Goal: Use online tool/utility: Utilize a website feature to perform a specific function

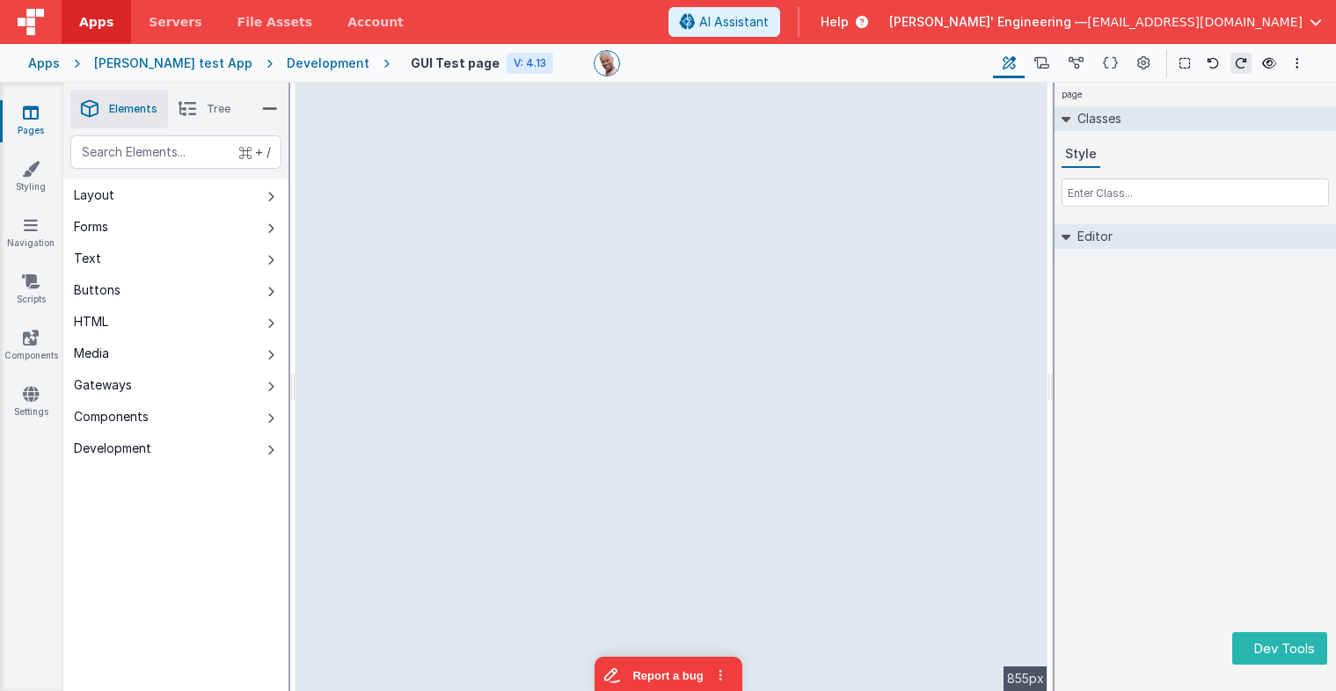
drag, startPoint x: 1047, startPoint y: 371, endPoint x: 1131, endPoint y: 379, distance: 83.9
click at [1131, 379] on html "Dev Tools Apps Servers File Assets Account Some FUTURE Slot AI Assistant Help D…" at bounding box center [668, 345] width 1336 height 691
click at [274, 113] on icon at bounding box center [270, 109] width 16 height 25
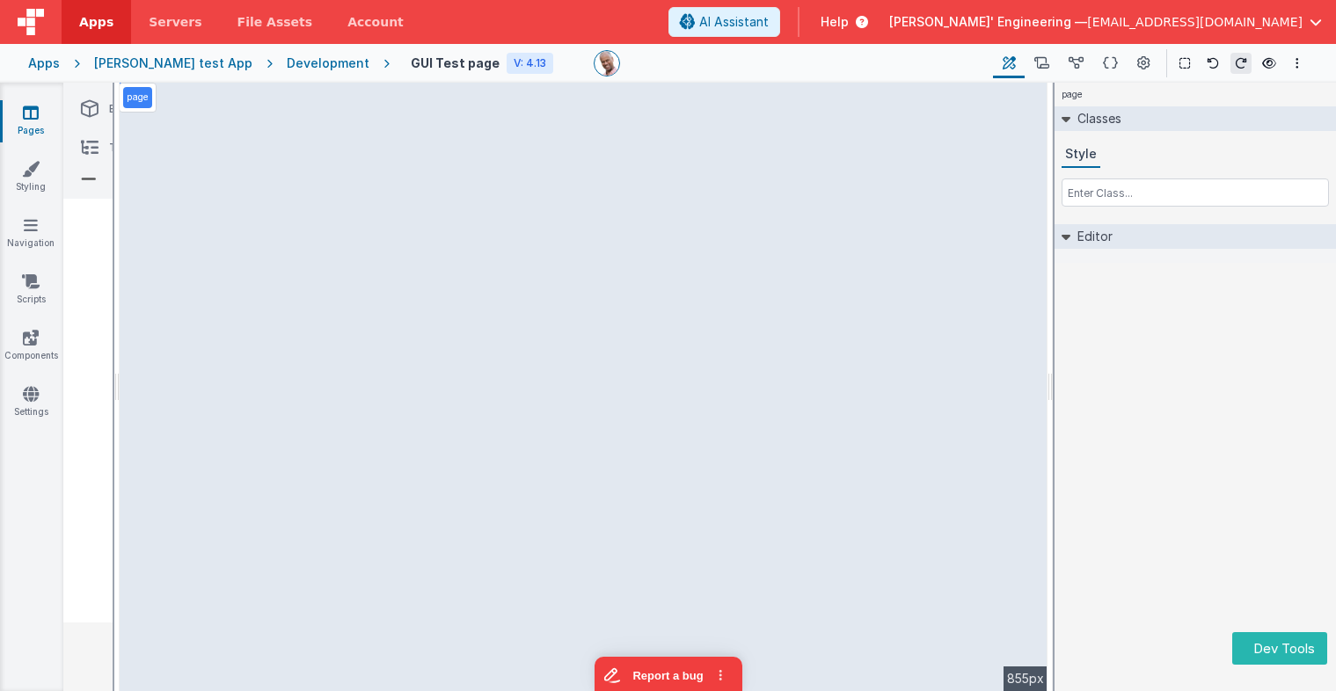
click at [98, 181] on li at bounding box center [88, 179] width 37 height 25
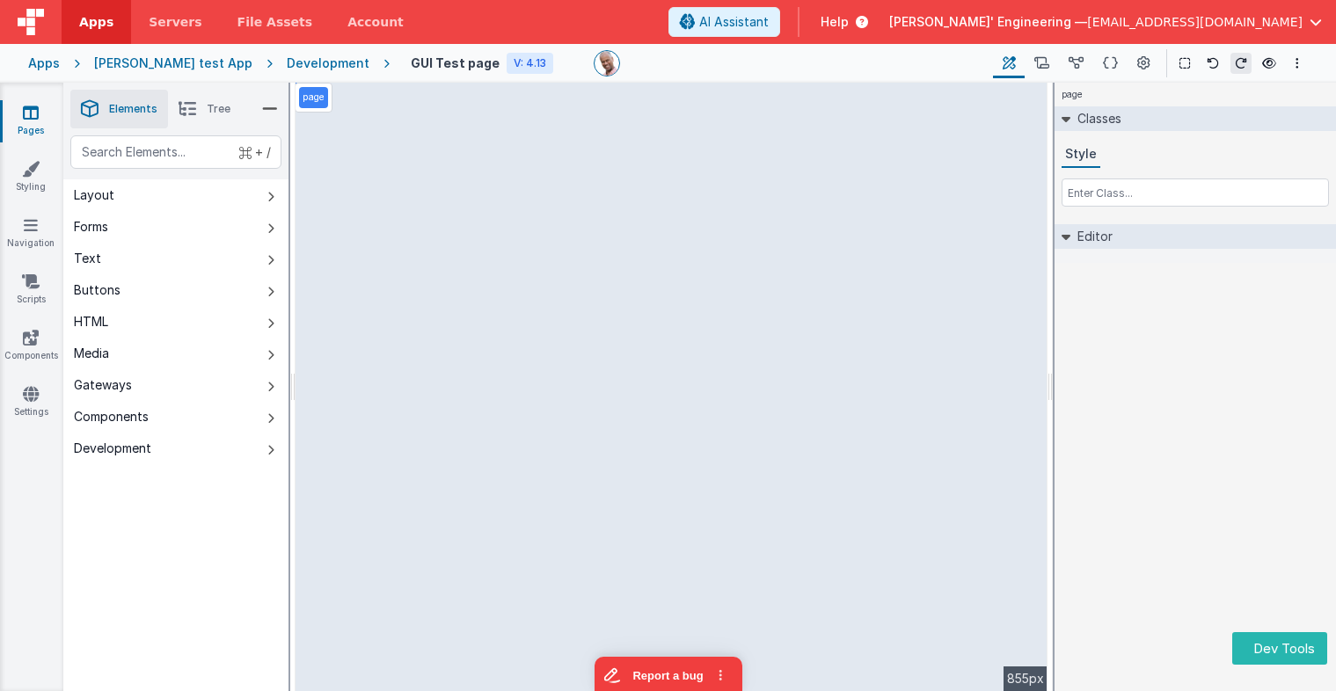
click at [266, 102] on icon at bounding box center [270, 109] width 16 height 25
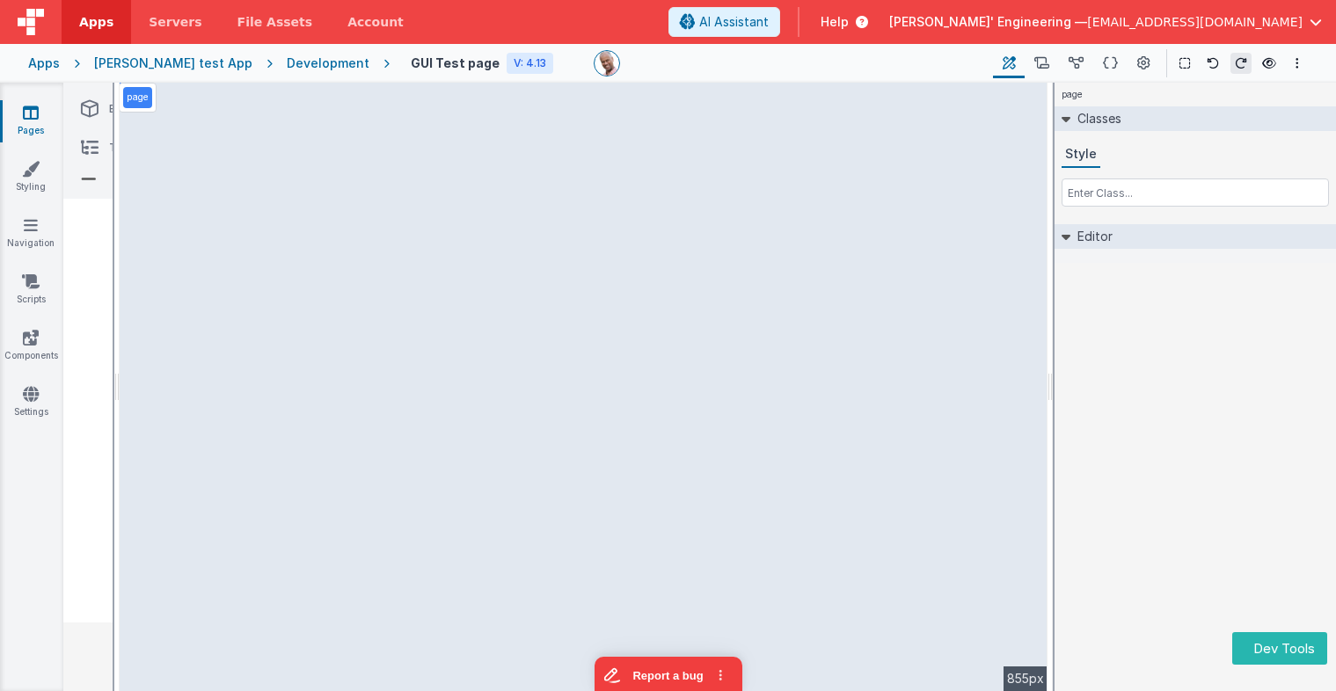
click at [358, 141] on div "page --> 855px" at bounding box center [584, 387] width 928 height 609
click at [357, 172] on div "page --> 855px" at bounding box center [584, 387] width 928 height 609
click at [1191, 64] on button at bounding box center [1184, 63] width 21 height 21
click at [84, 171] on icon at bounding box center [89, 179] width 16 height 25
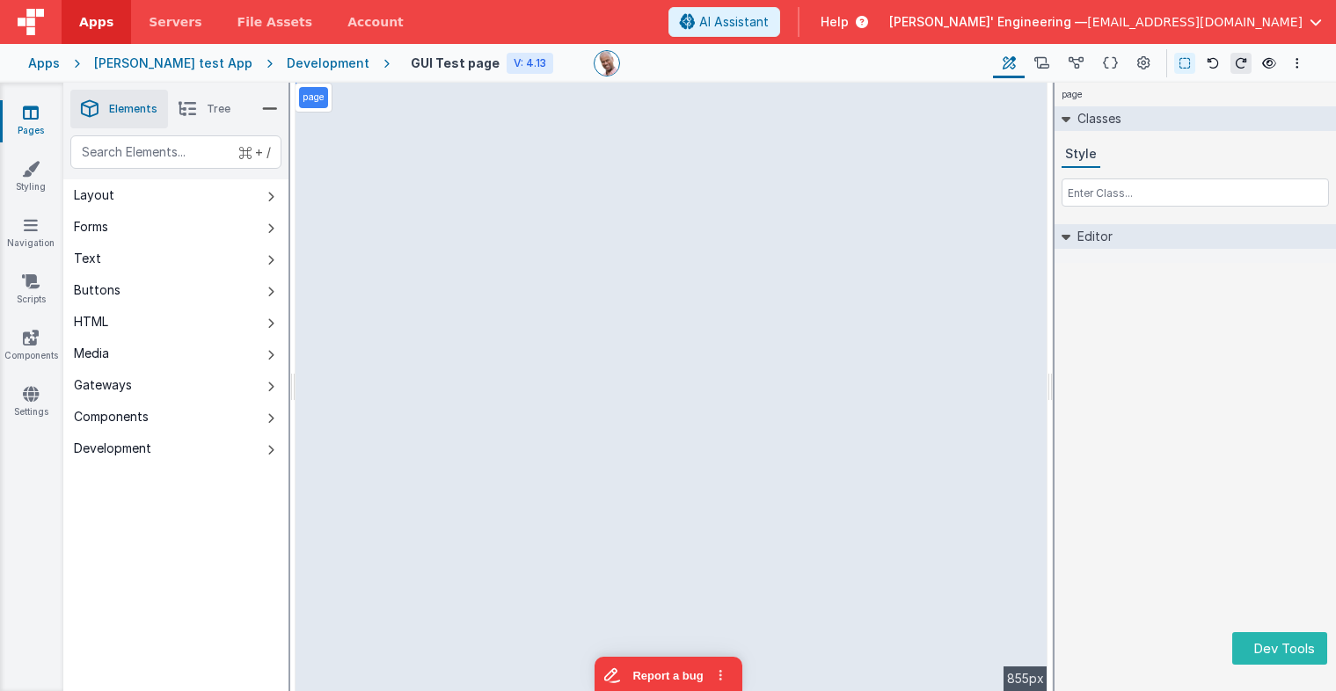
click at [187, 105] on icon at bounding box center [188, 109] width 18 height 25
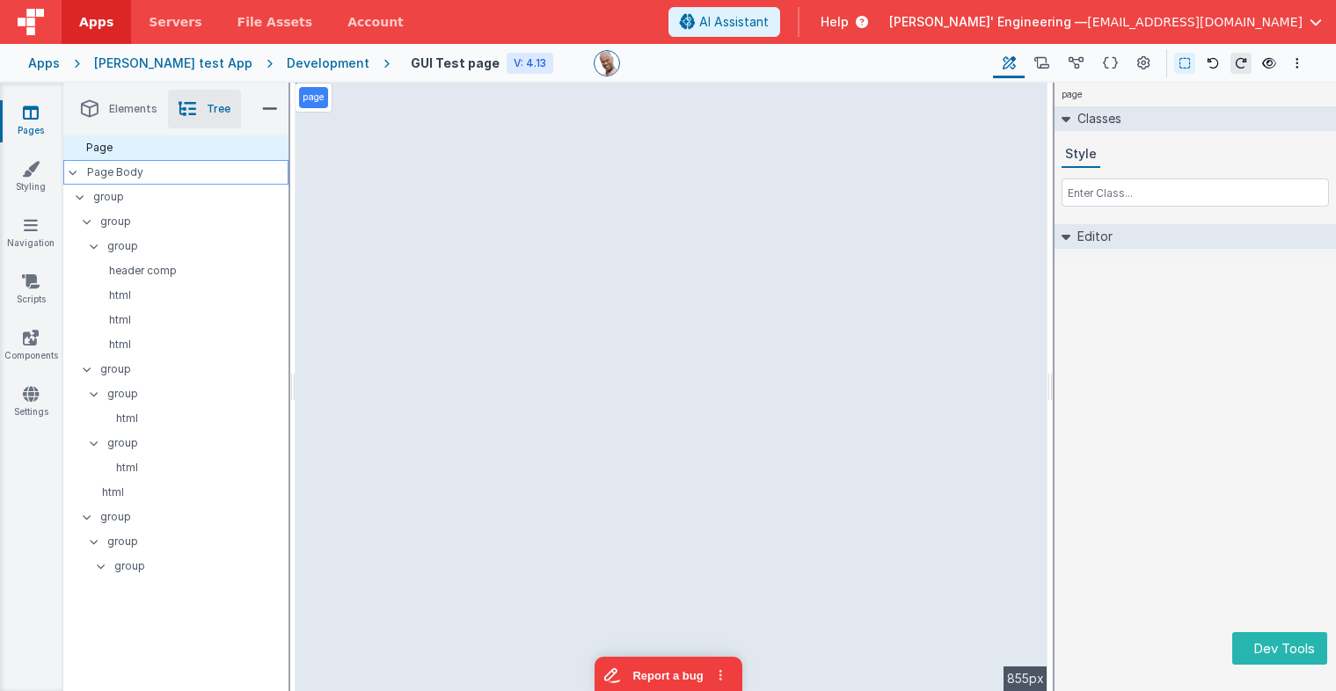
click at [135, 171] on p "Page Body" at bounding box center [187, 172] width 201 height 14
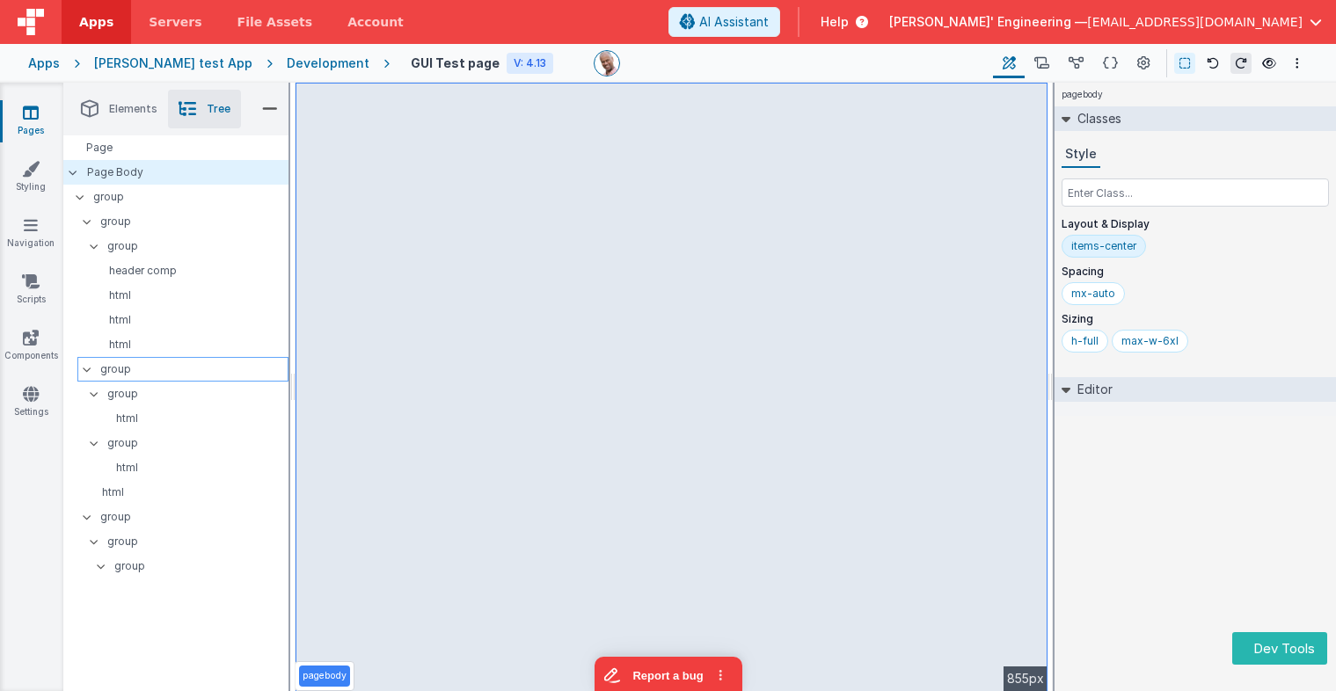
click at [130, 361] on p "group" at bounding box center [193, 369] width 187 height 19
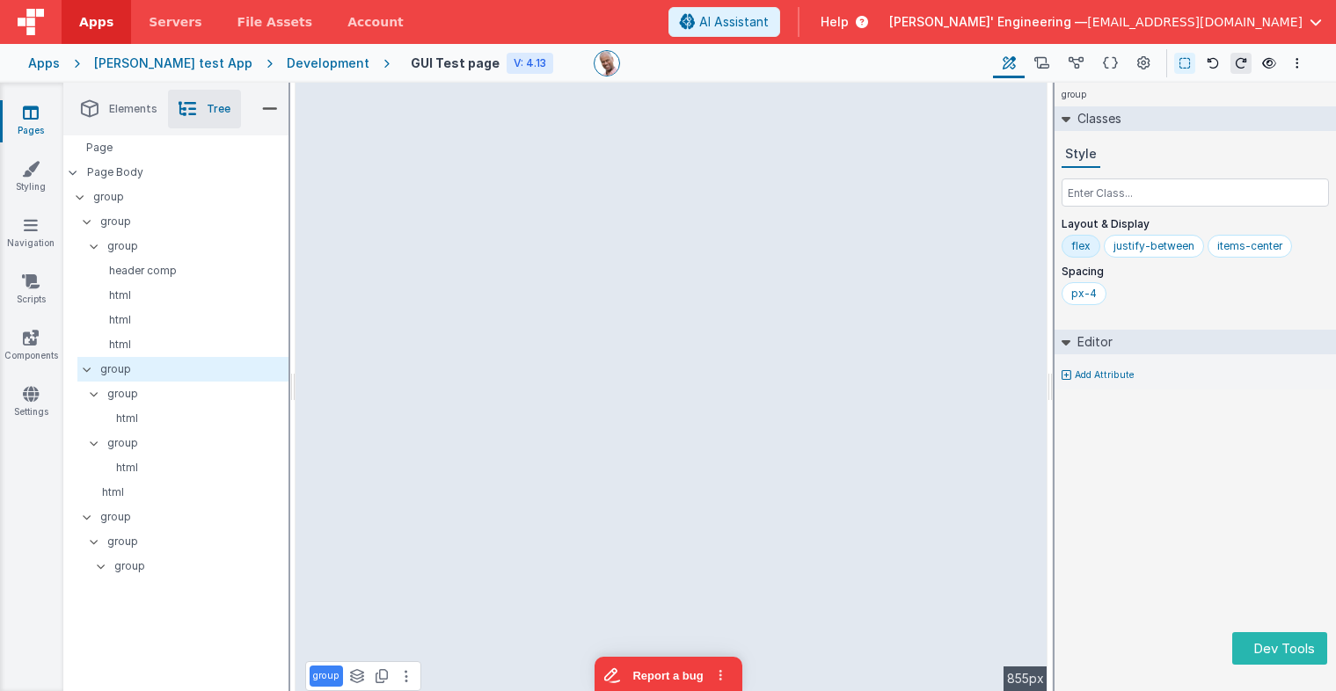
click at [525, 124] on div "group See layers + L Duplicate + D --> 855px" at bounding box center [671, 387] width 752 height 609
click at [516, 280] on div "group See layers + L Duplicate + D --> 855px" at bounding box center [671, 387] width 752 height 609
click at [135, 405] on div "group" at bounding box center [186, 394] width 204 height 25
drag, startPoint x: 116, startPoint y: 434, endPoint x: 125, endPoint y: 430, distance: 9.8
click at [116, 434] on p "group" at bounding box center [197, 443] width 181 height 19
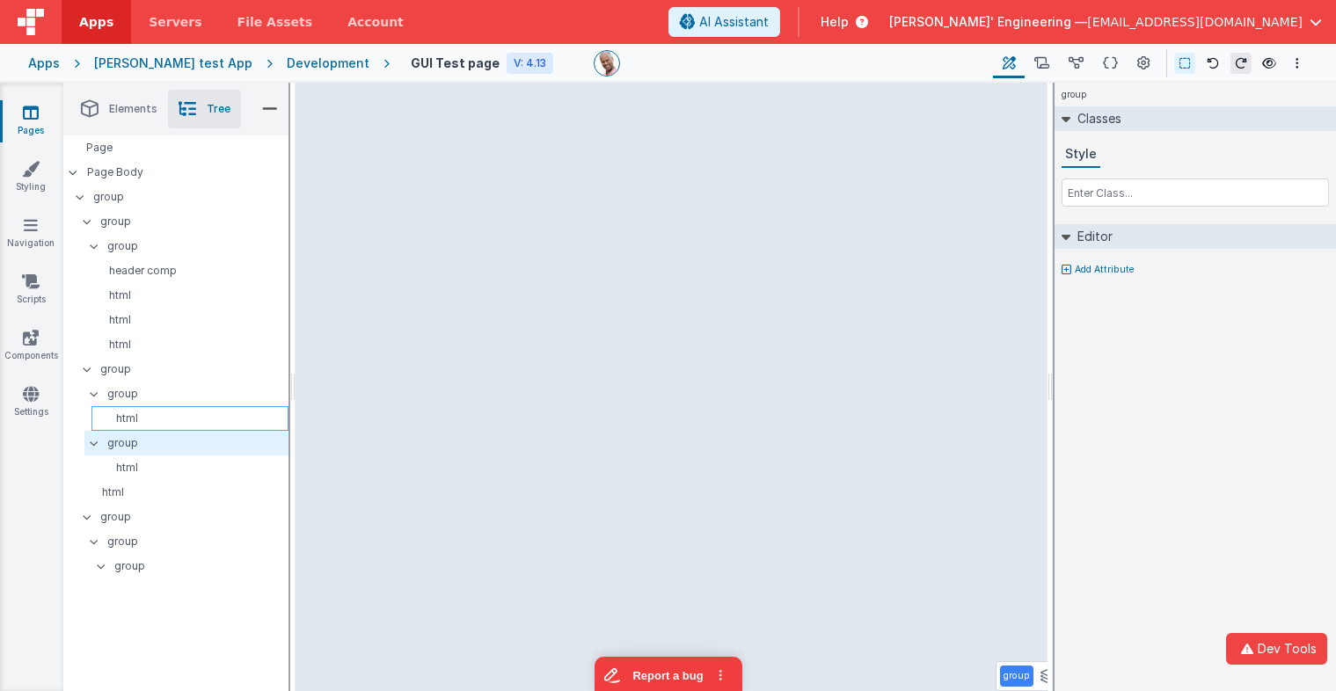
click at [130, 416] on p "html" at bounding box center [192, 419] width 189 height 14
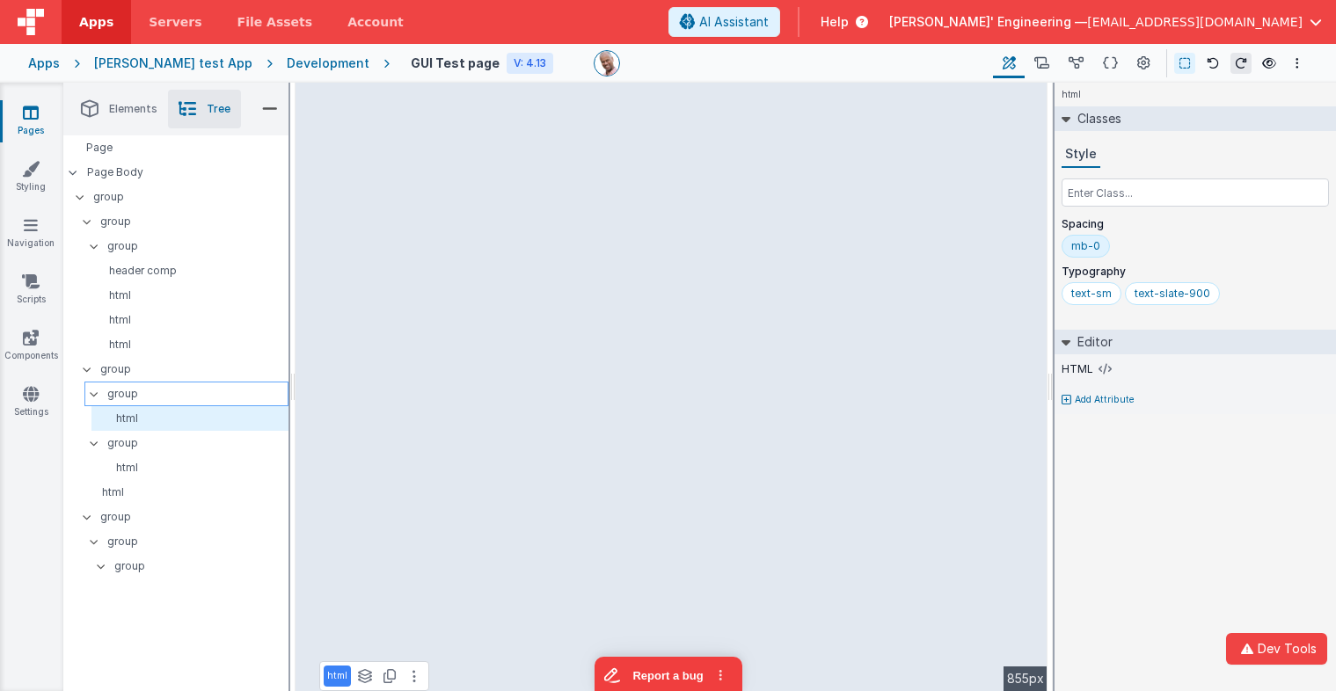
click at [130, 394] on p "group" at bounding box center [197, 393] width 180 height 19
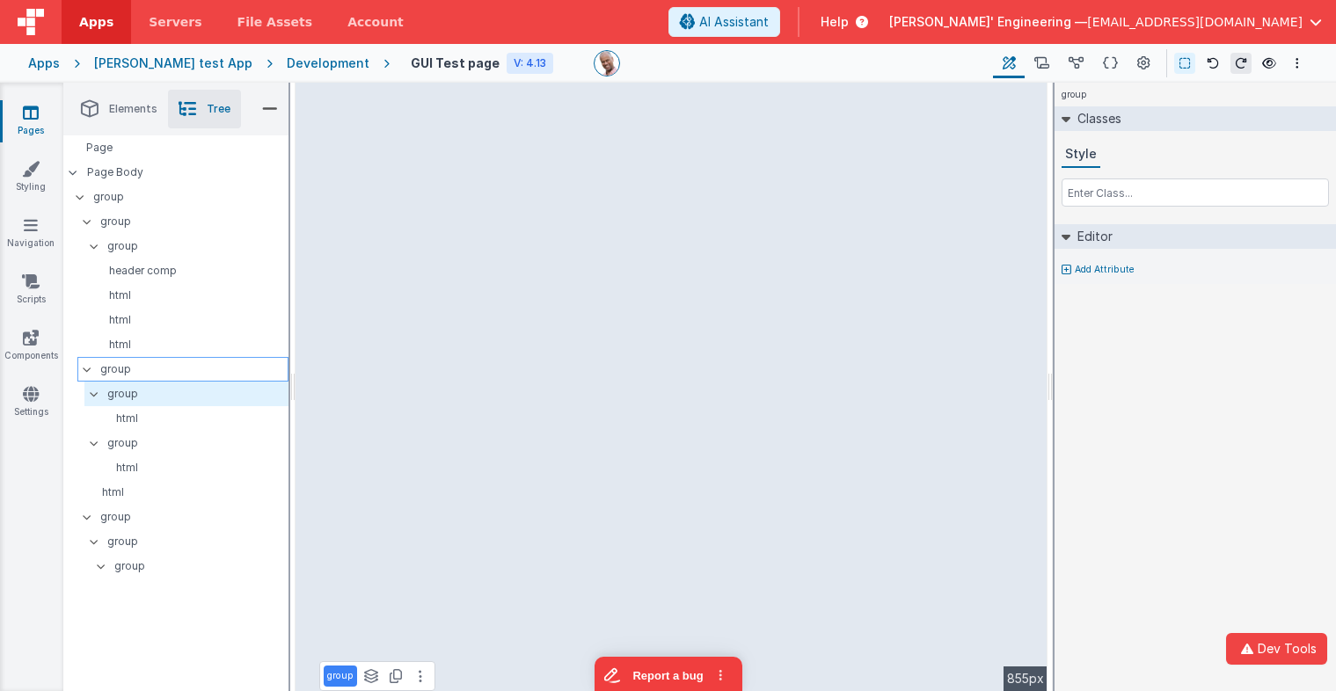
click at [134, 365] on p "group" at bounding box center [193, 369] width 187 height 19
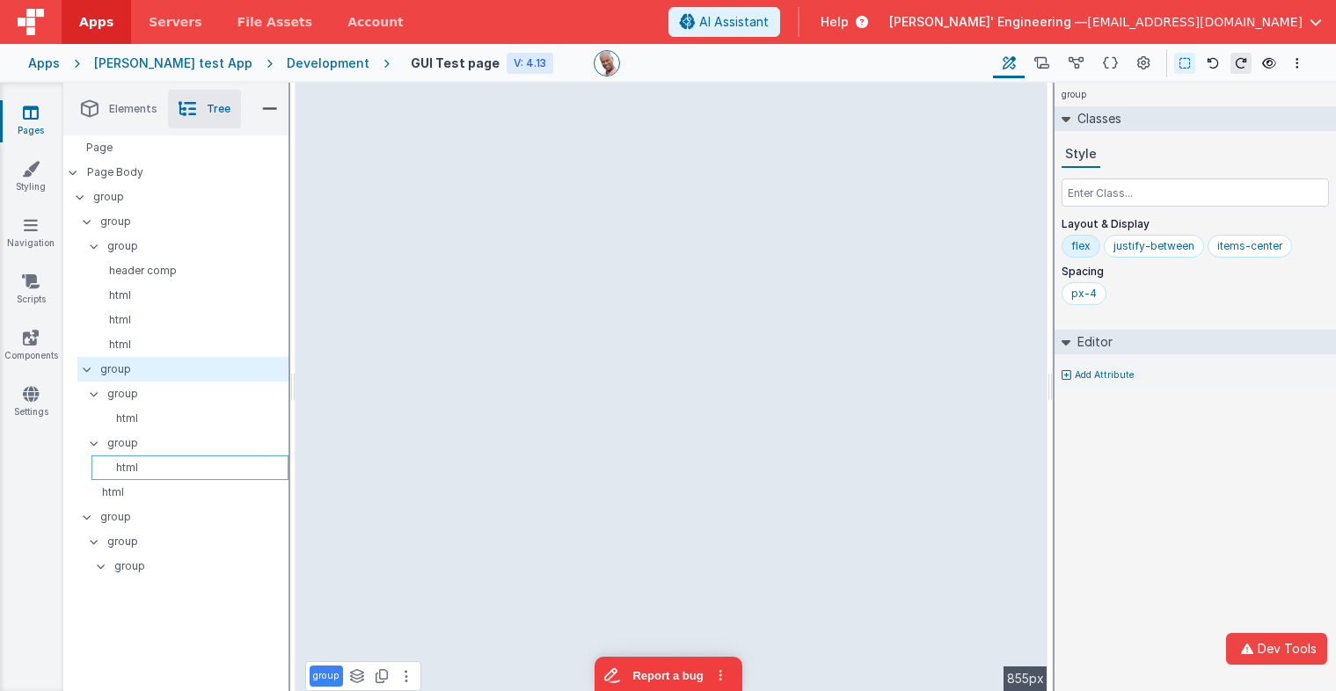
click at [152, 472] on p "html" at bounding box center [192, 468] width 189 height 14
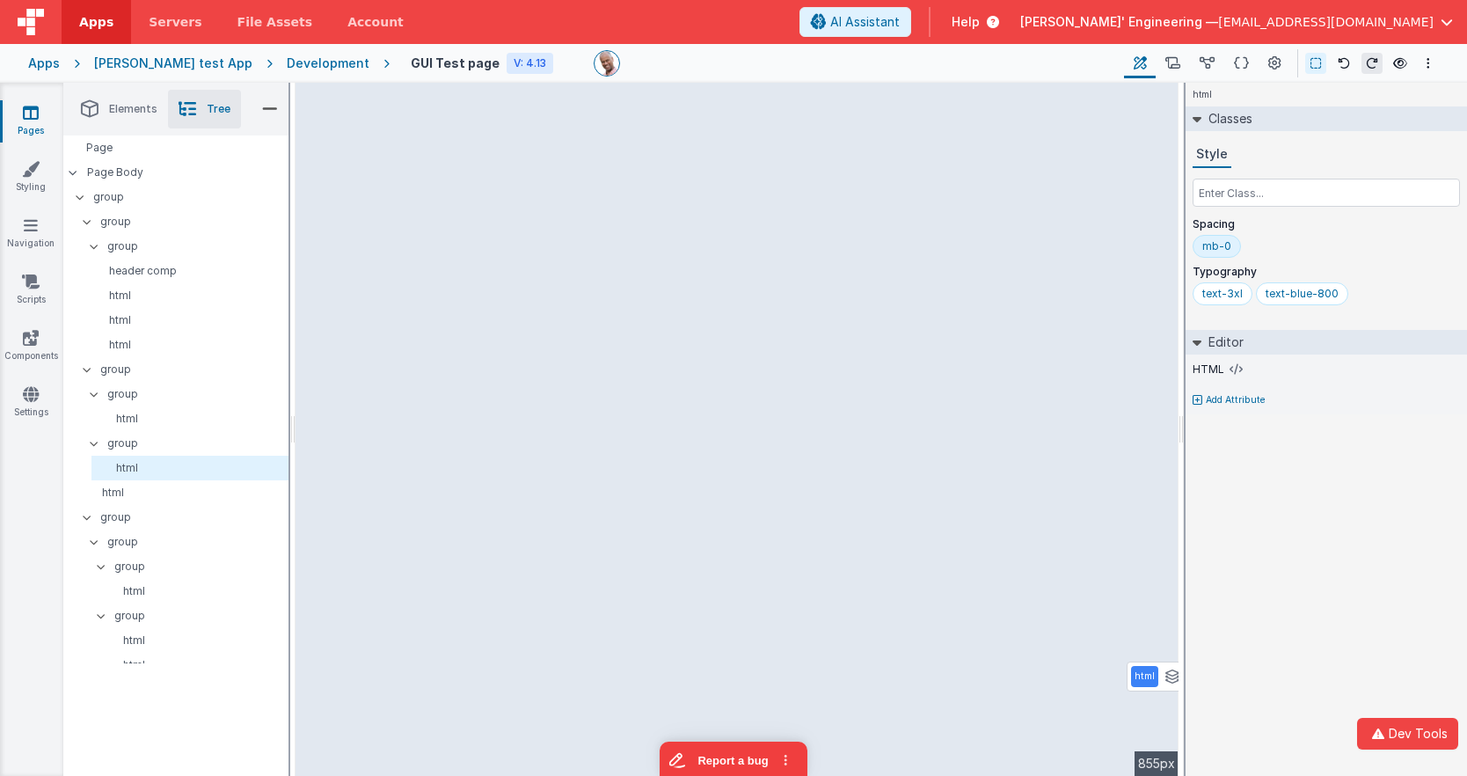
click at [765, 113] on div "html See layers + L Duplicate + D --> 855px" at bounding box center [736, 429] width 883 height 693
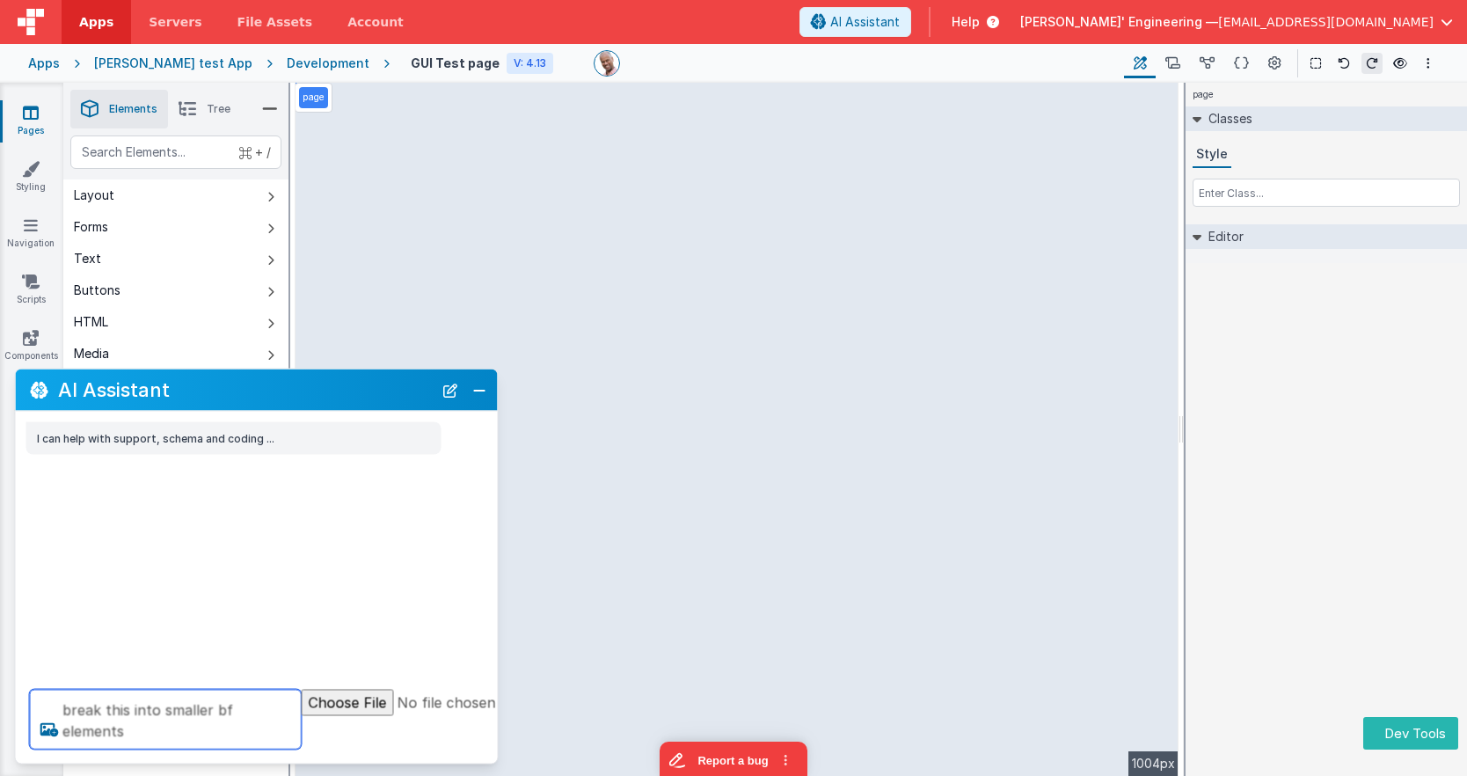
type textarea "break this into smaller bf elements"
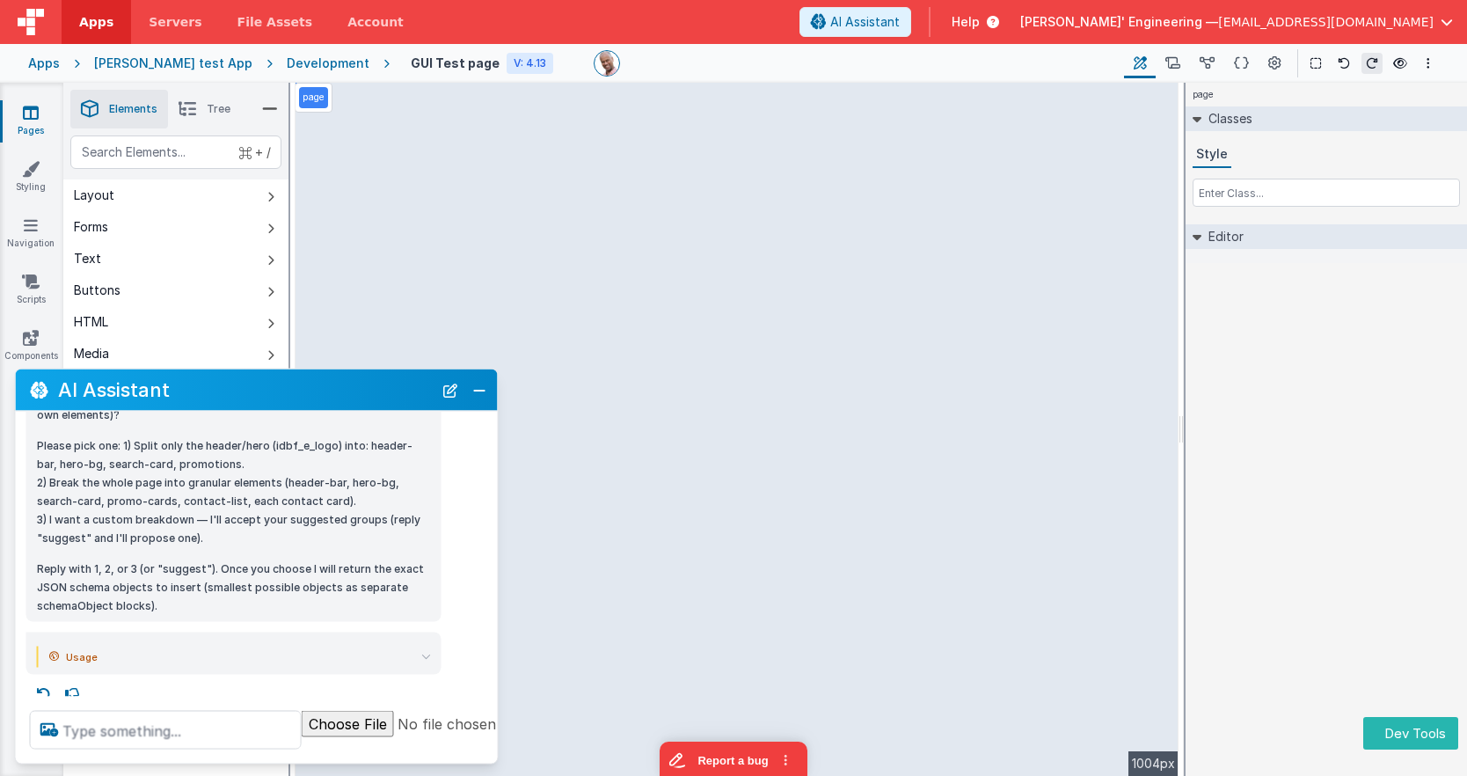
scroll to position [367, 0]
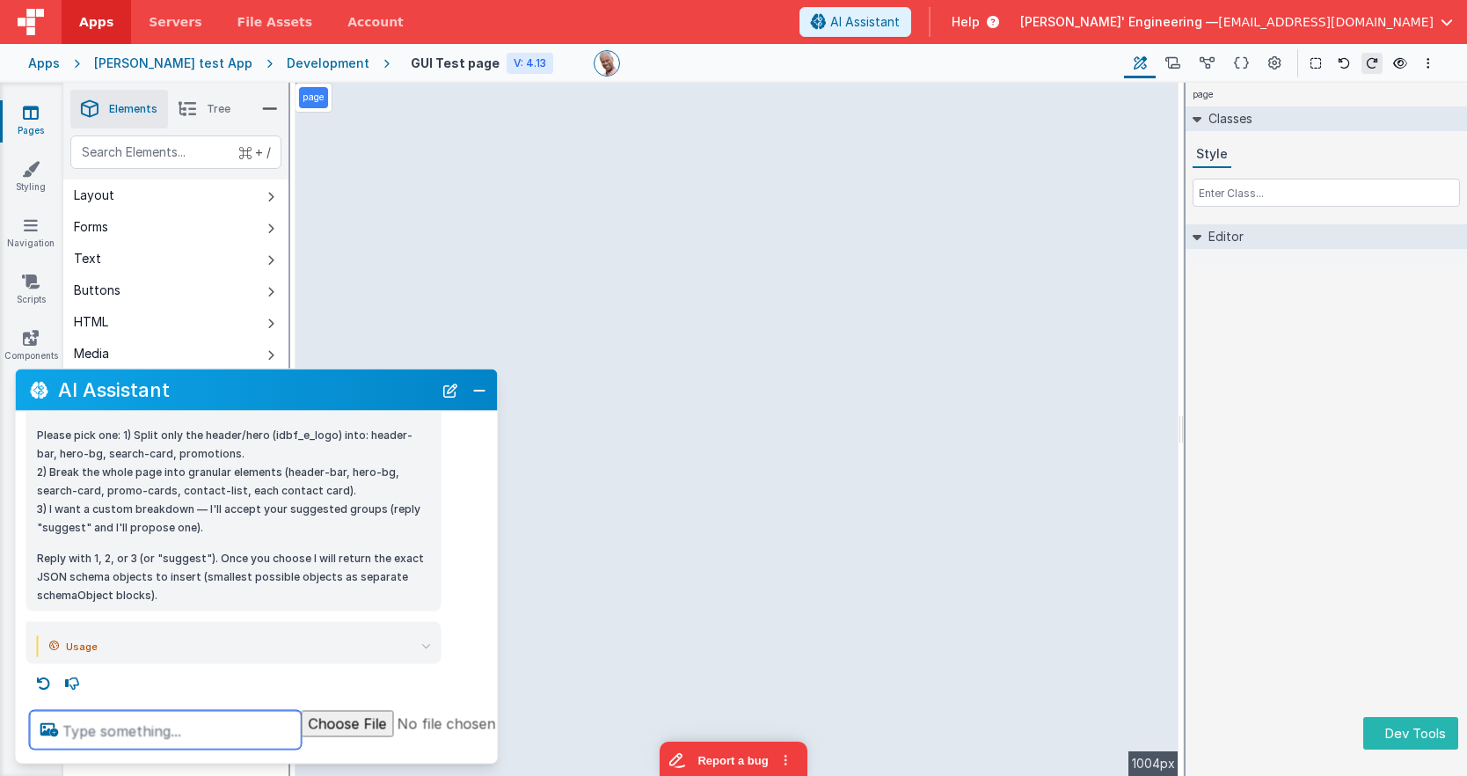
click at [149, 733] on textarea at bounding box center [166, 730] width 272 height 39
type textarea "3"
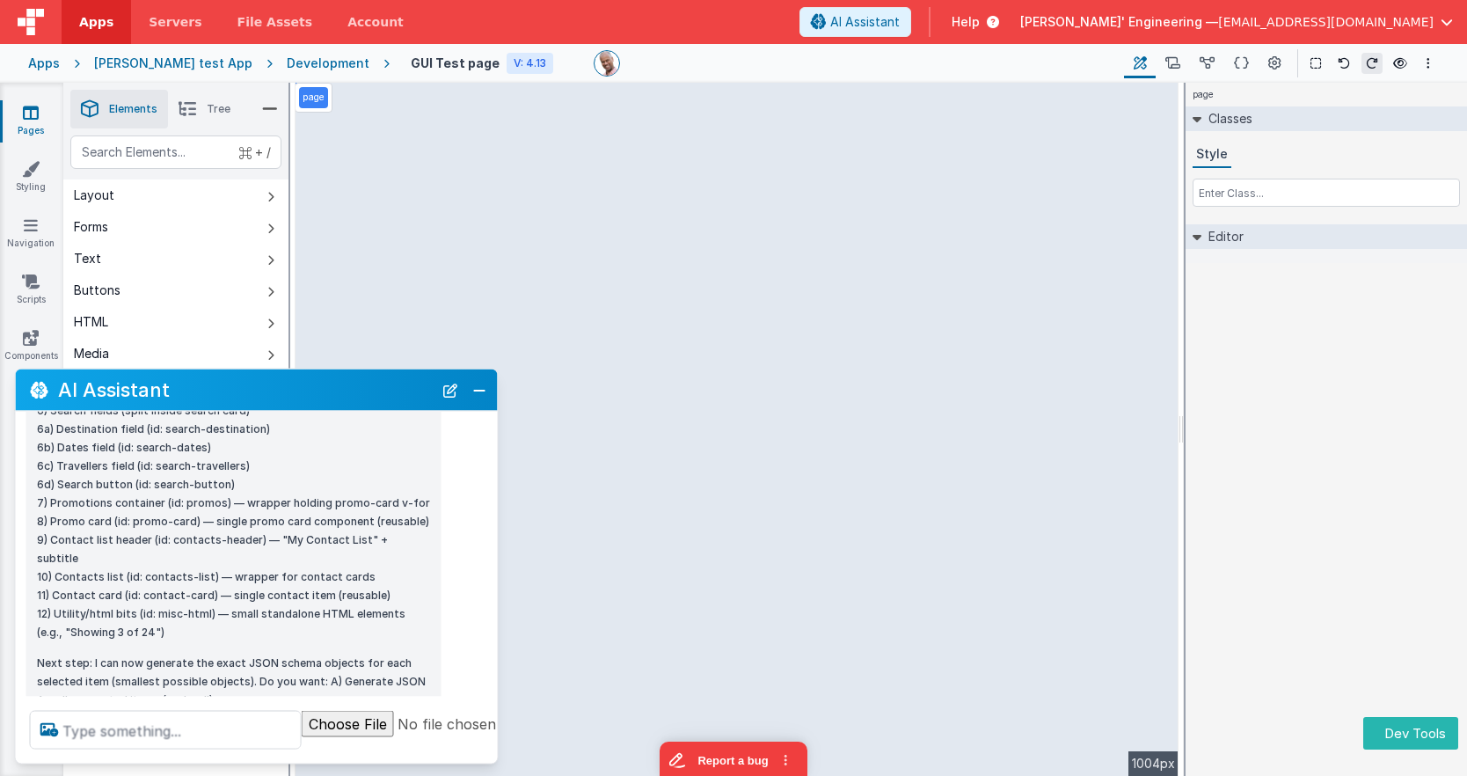
scroll to position [1010, 0]
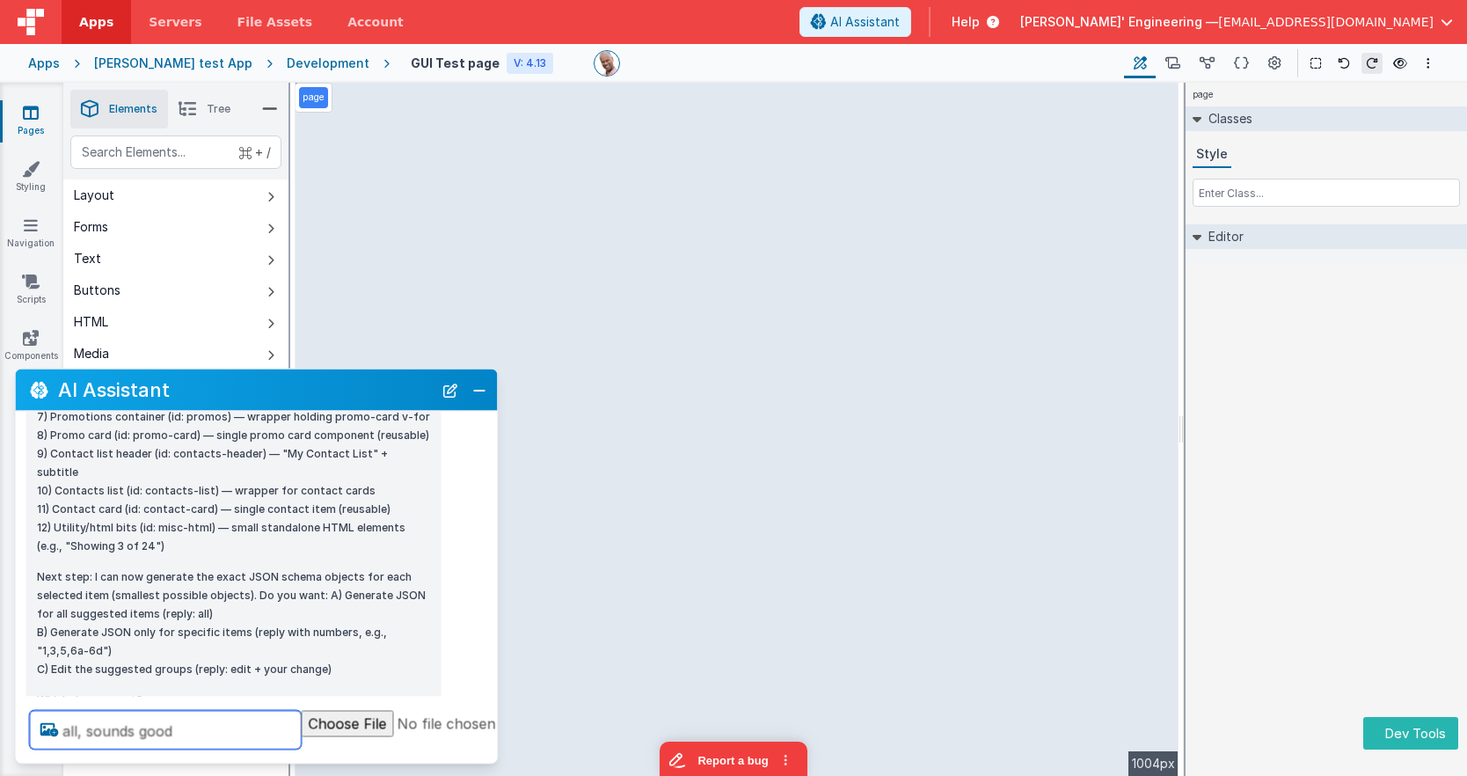
type textarea "all, sounds good"
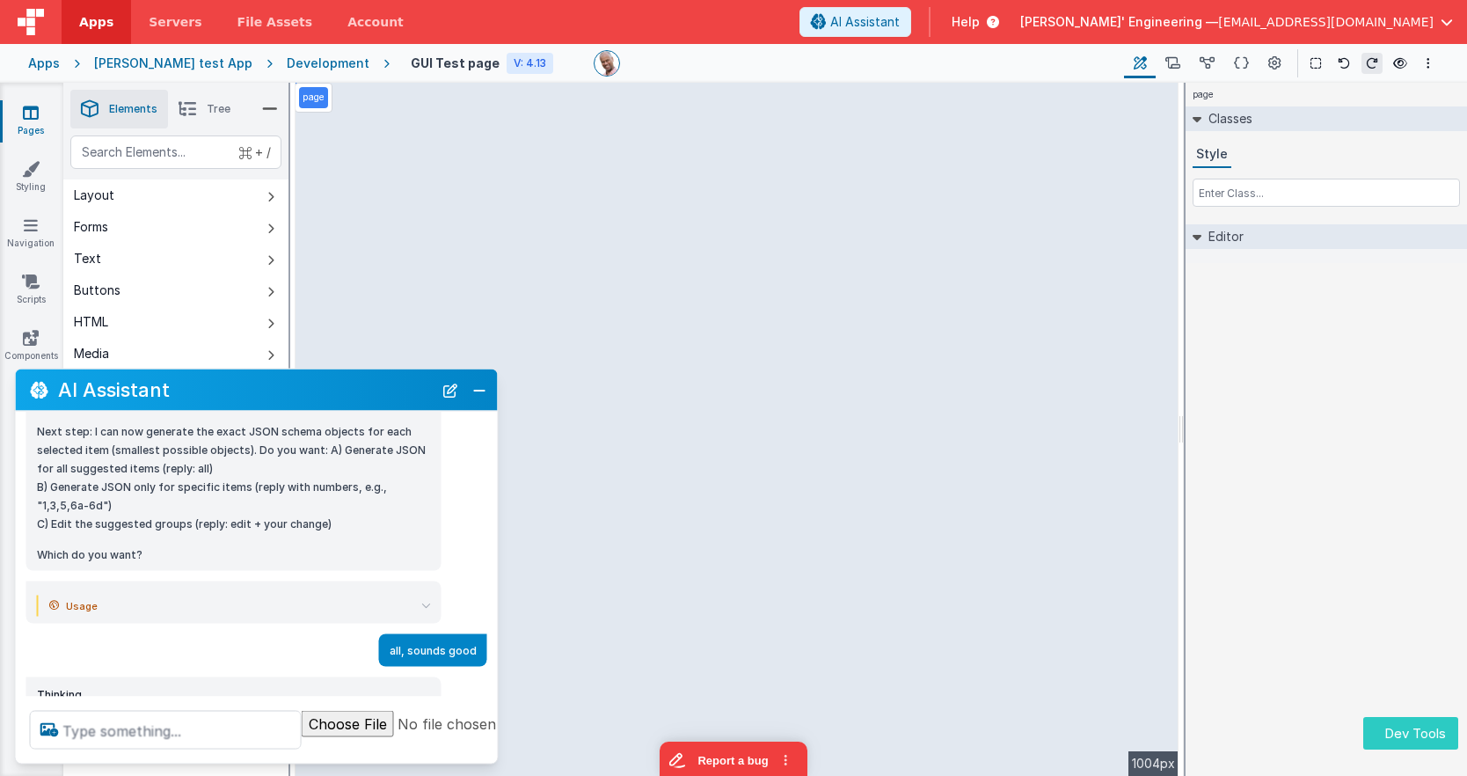
click at [196, 105] on icon at bounding box center [188, 109] width 18 height 25
click at [188, 107] on icon at bounding box center [188, 109] width 18 height 25
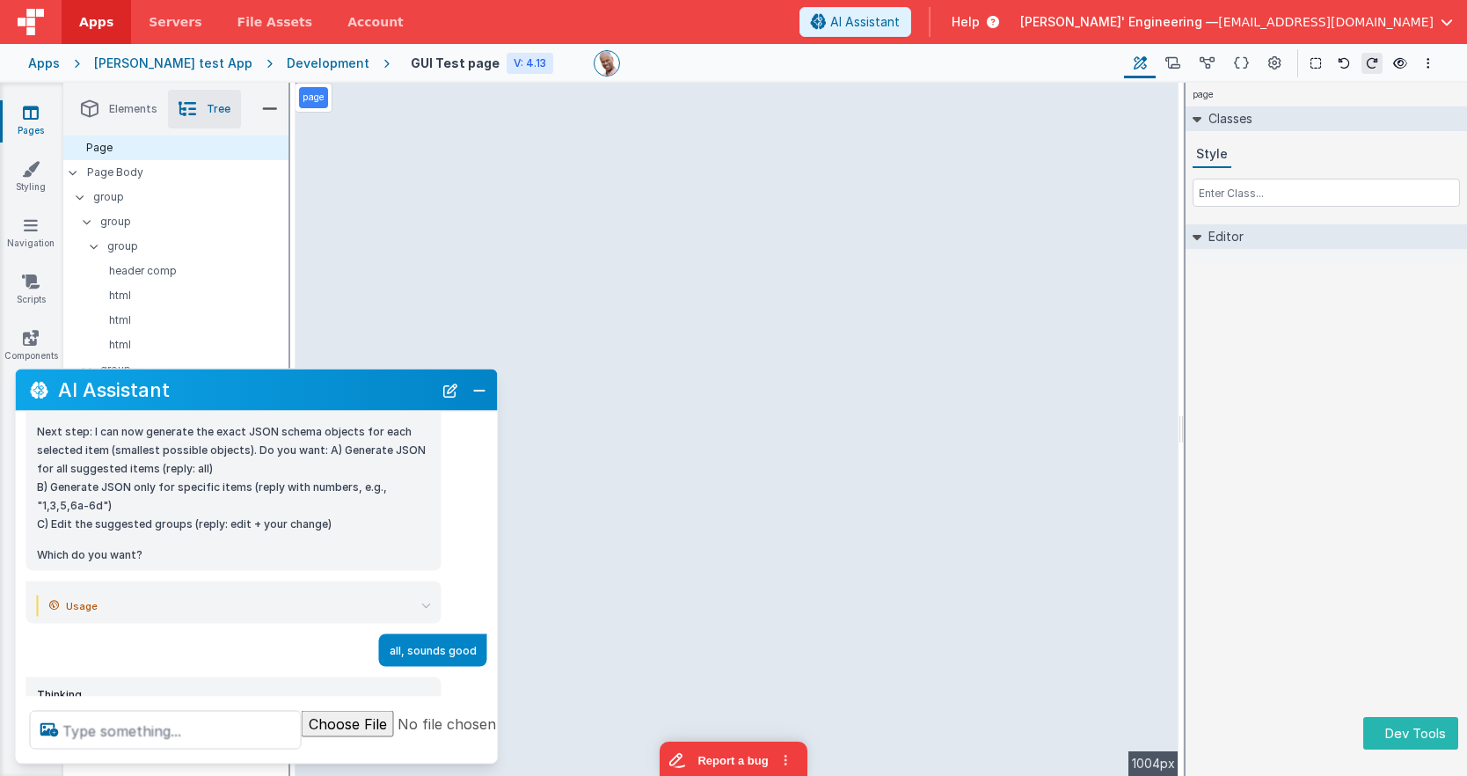
click at [433, 379] on h2 "AI Assistant" at bounding box center [245, 389] width 375 height 21
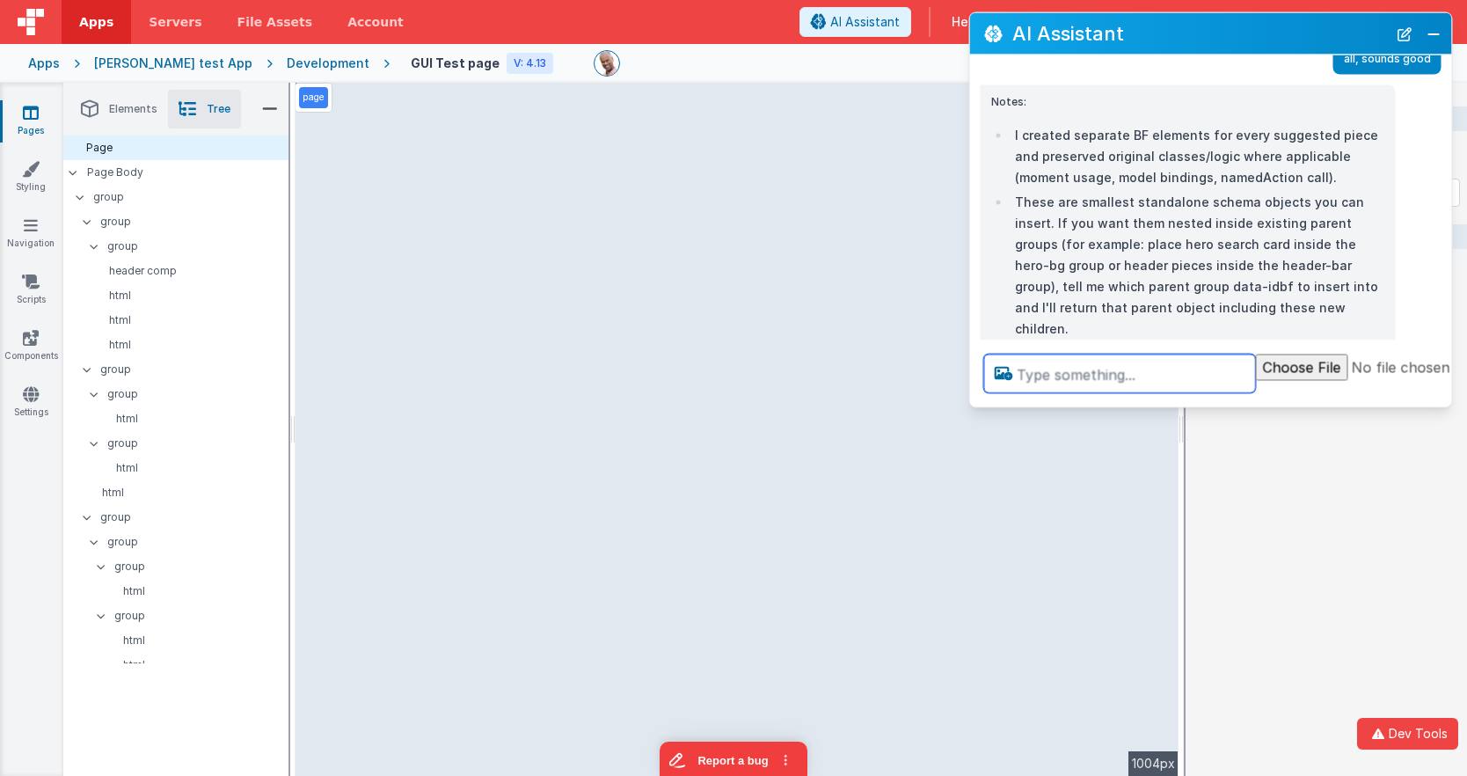
scroll to position [1447, 0]
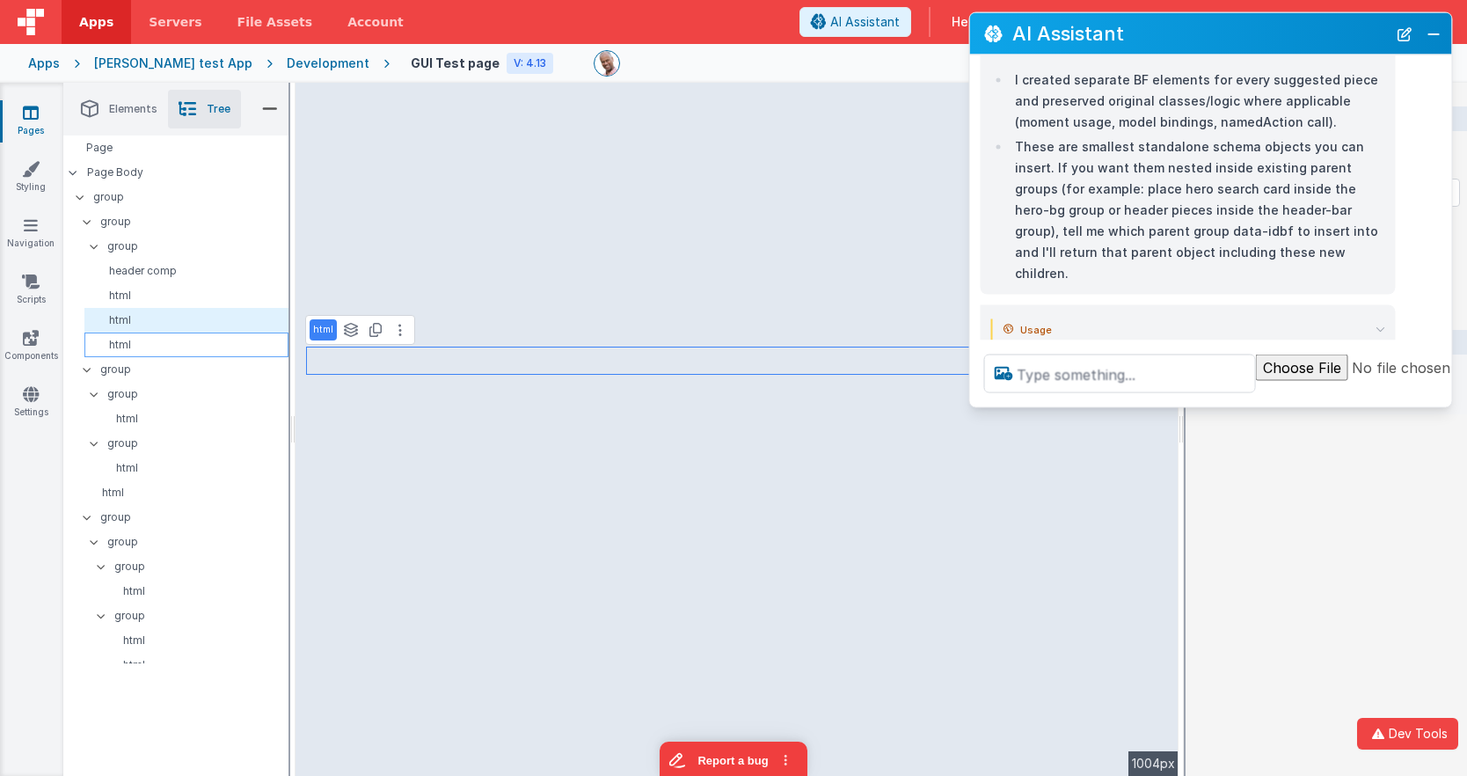
click at [147, 348] on p "html" at bounding box center [189, 345] width 196 height 14
click at [142, 294] on p "html" at bounding box center [189, 295] width 196 height 14
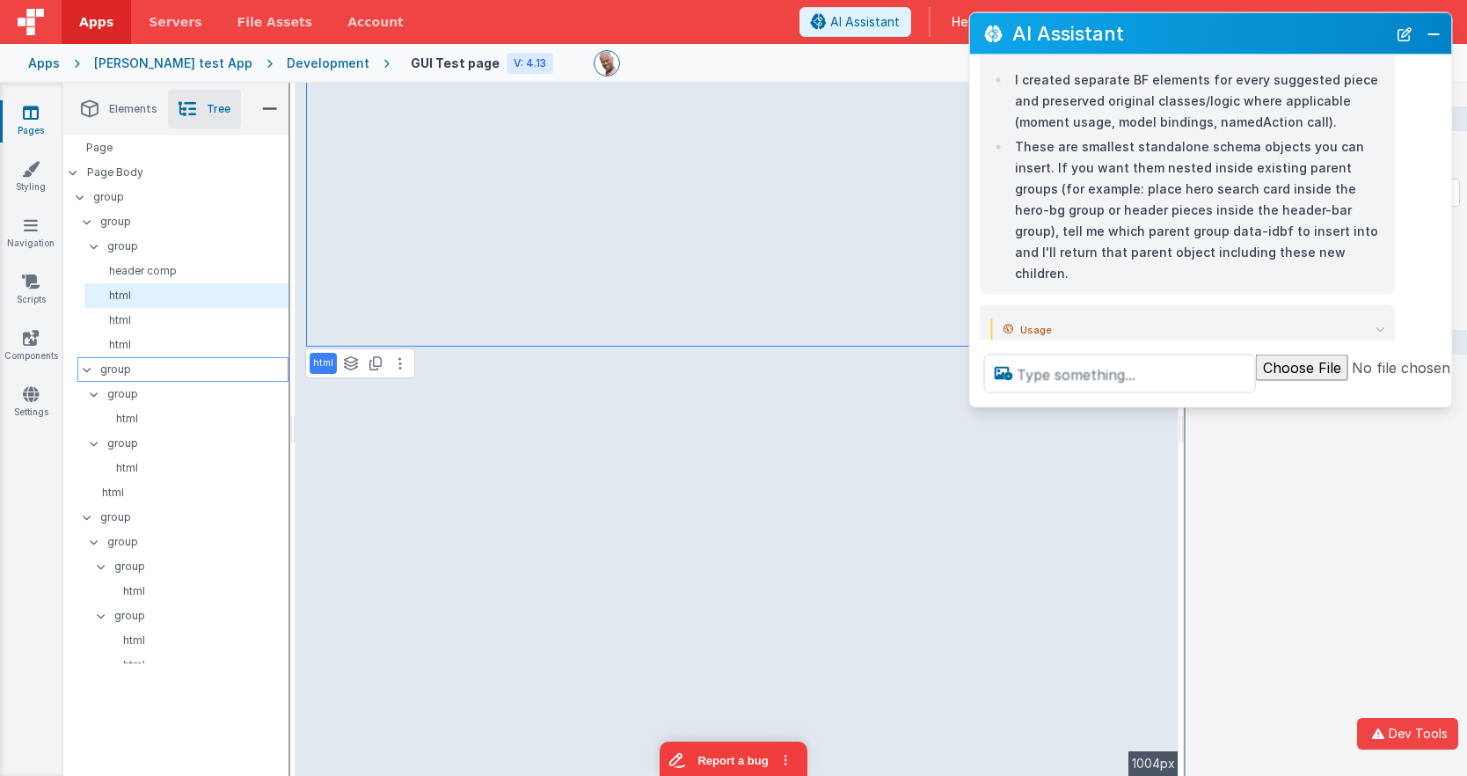
click at [131, 377] on p "group" at bounding box center [193, 369] width 187 height 19
click at [1379, 318] on summary "Usage" at bounding box center [1194, 328] width 382 height 21
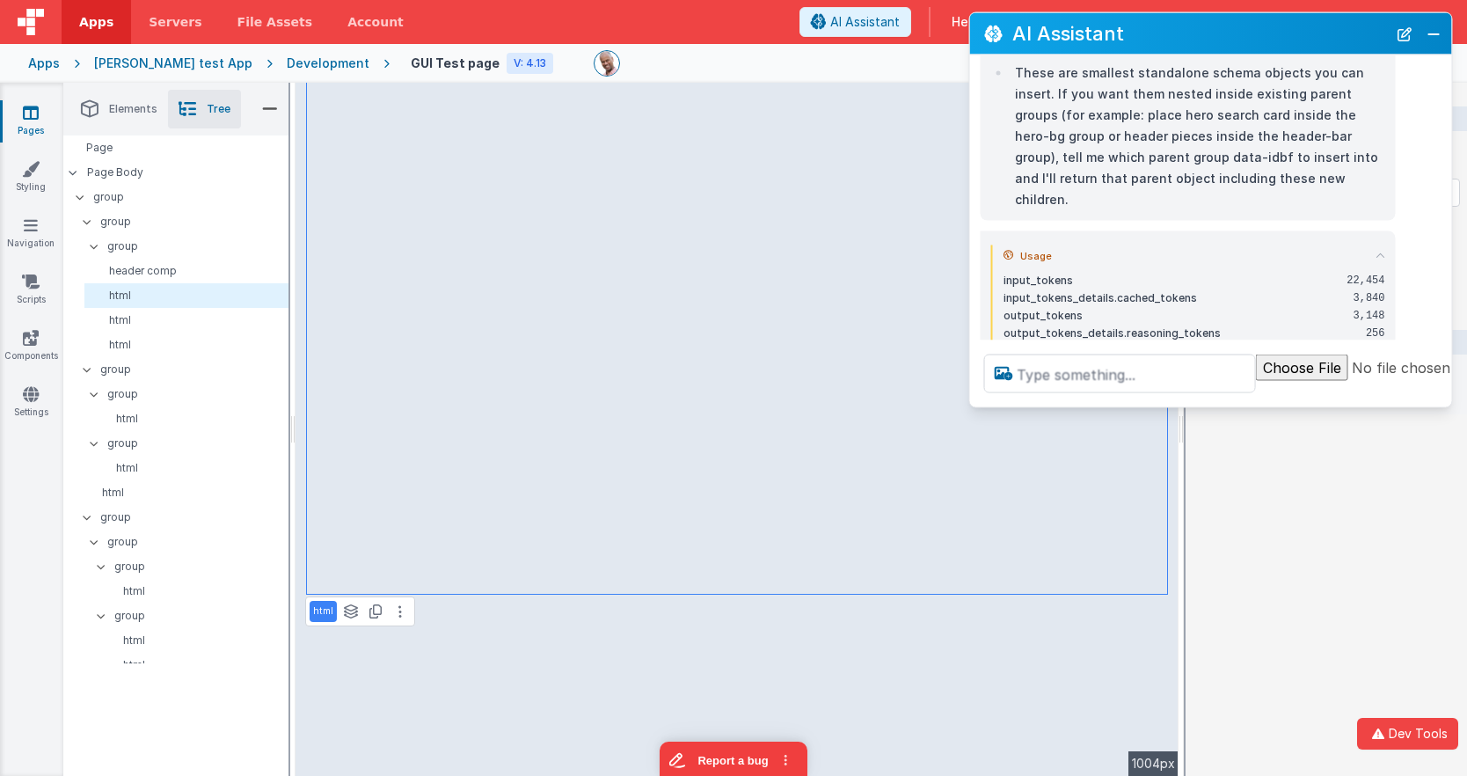
scroll to position [1538, 0]
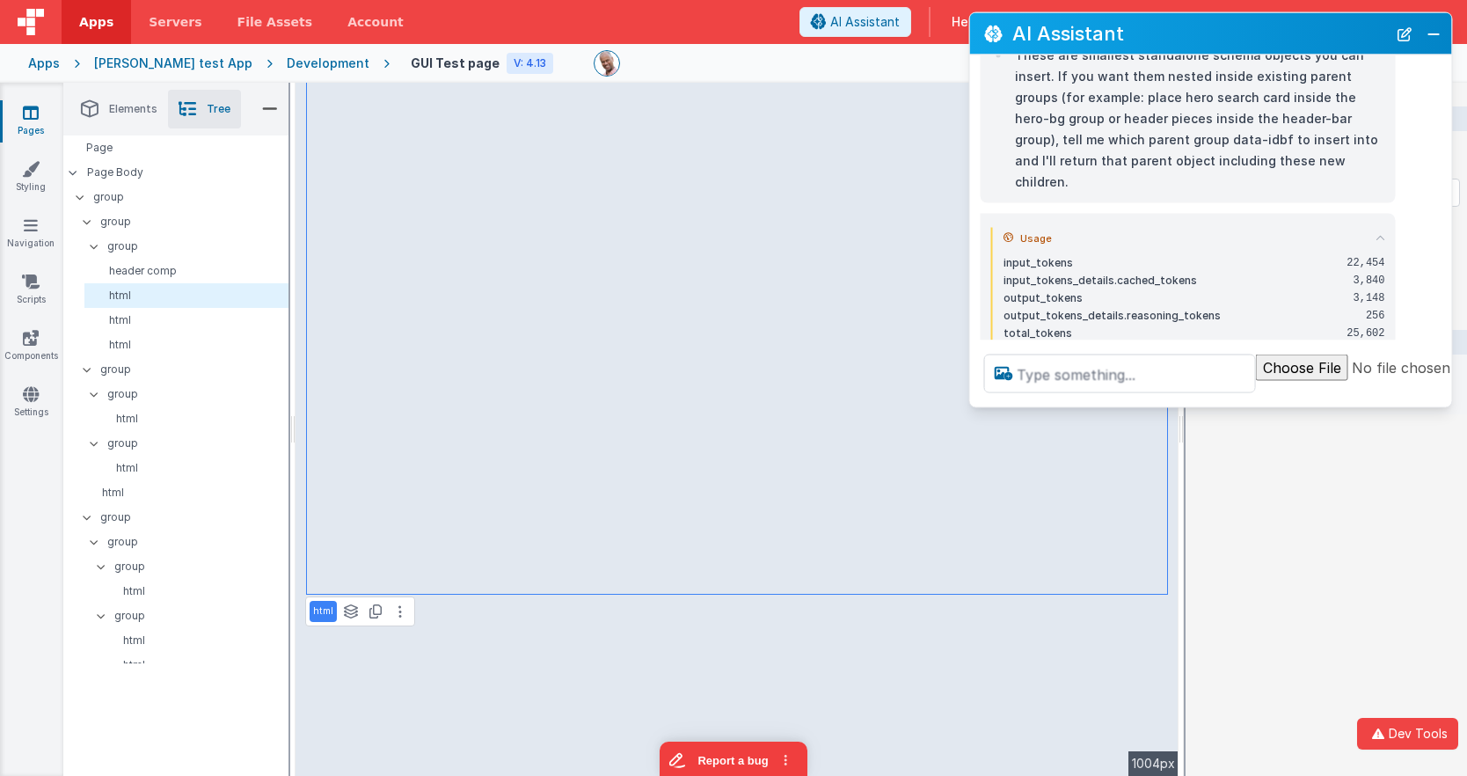
click at [1382, 233] on icon at bounding box center [1380, 238] width 10 height 10
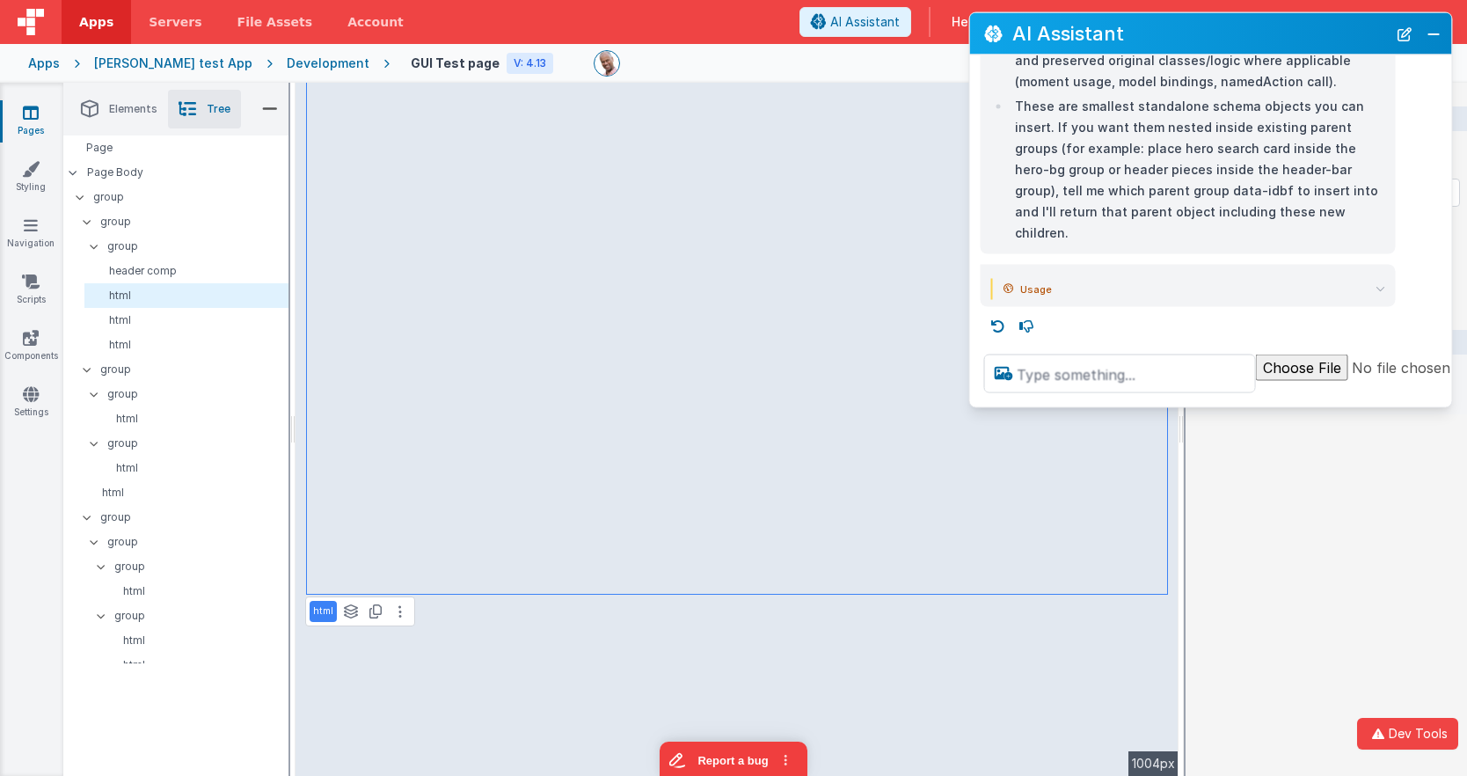
scroll to position [1447, 0]
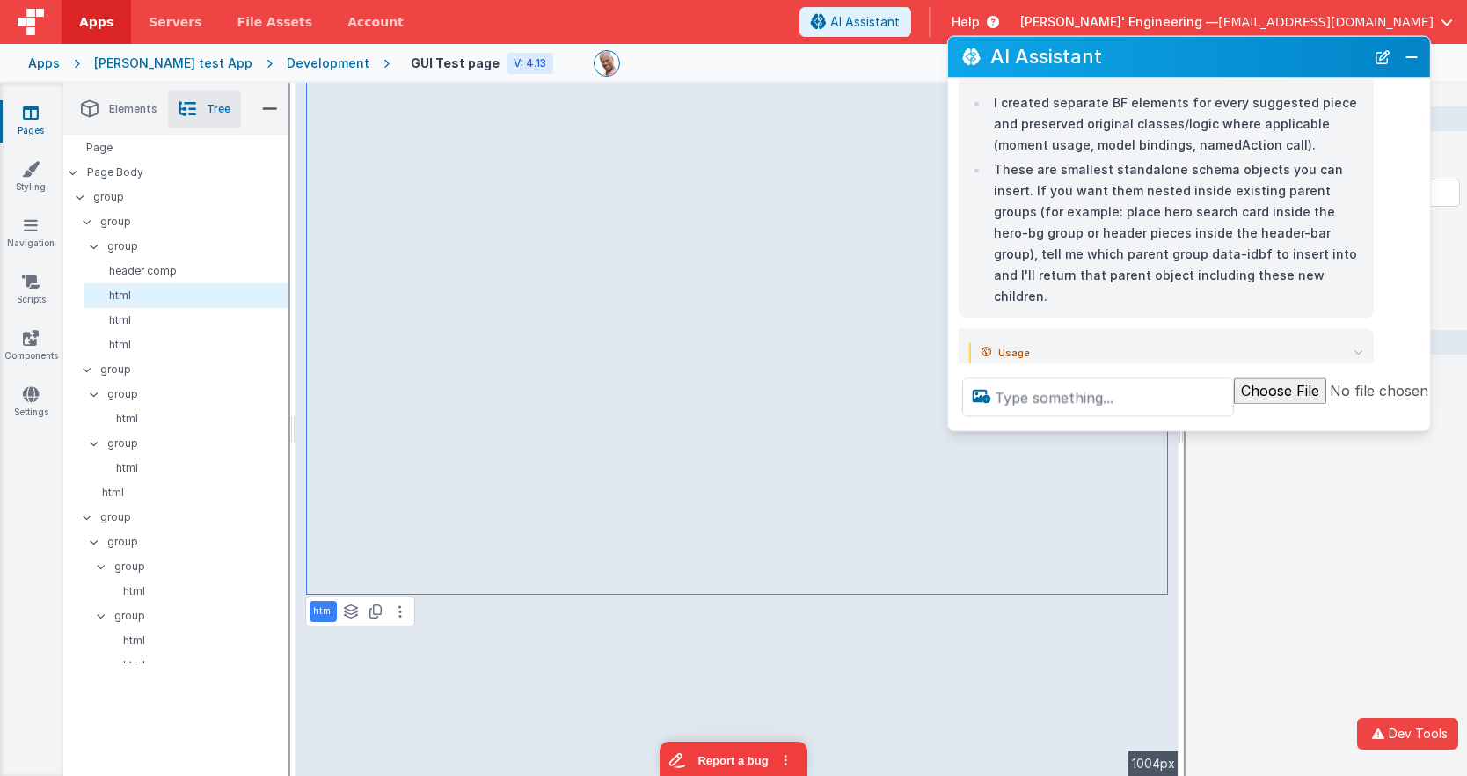
drag, startPoint x: 1250, startPoint y: 32, endPoint x: 1229, endPoint y: 55, distance: 31.8
click at [1229, 55] on h2 "AI Assistant" at bounding box center [1177, 57] width 375 height 21
click at [1235, 652] on div "html Classes Style Spacing mb-0 pb-6 mx-auto sm:mx-0 Sizing w-fit Editor HTML A…" at bounding box center [1325, 429] width 281 height 693
